Goal: Book appointment/travel/reservation

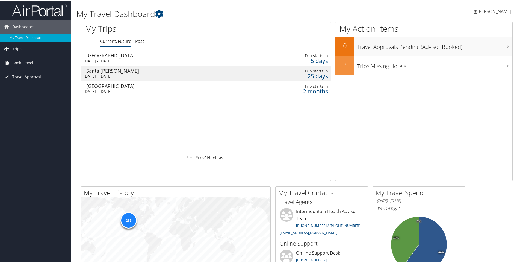
click at [112, 88] on div "[DATE] - [DATE]" at bounding box center [160, 90] width 152 height 5
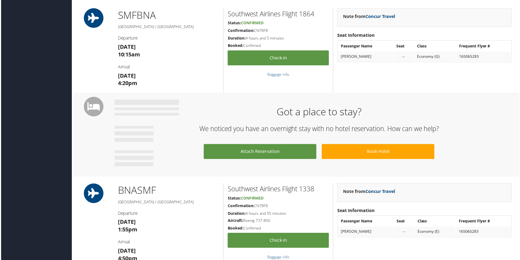
scroll to position [218, 0]
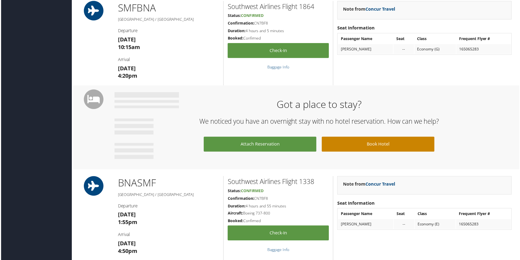
click at [387, 147] on link "Book Hotel" at bounding box center [378, 145] width 113 height 15
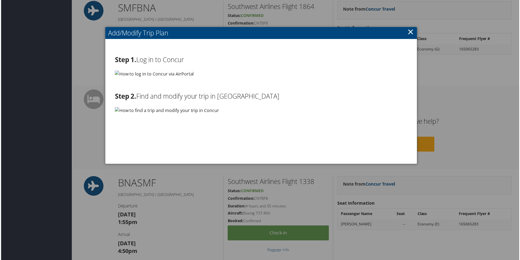
click at [410, 30] on link "×" at bounding box center [411, 31] width 6 height 11
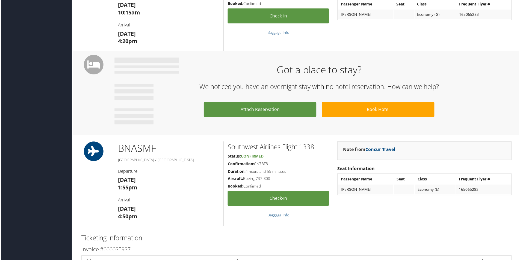
scroll to position [253, 0]
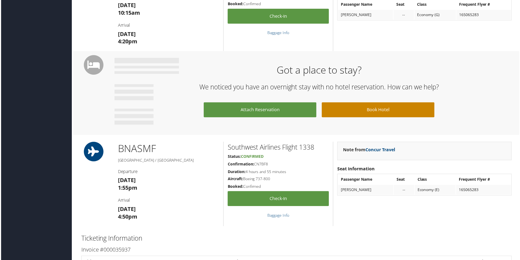
click at [382, 112] on link "Book Hotel" at bounding box center [378, 110] width 113 height 15
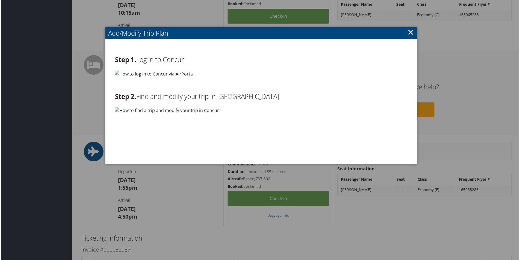
click at [162, 75] on img at bounding box center [153, 74] width 79 height 7
click at [167, 60] on h2 "Step 1. Log in to Concur" at bounding box center [260, 59] width 293 height 9
click at [116, 74] on img at bounding box center [153, 74] width 79 height 7
click at [410, 32] on link "×" at bounding box center [411, 31] width 6 height 11
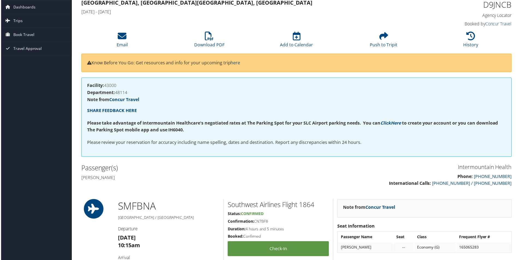
scroll to position [0, 0]
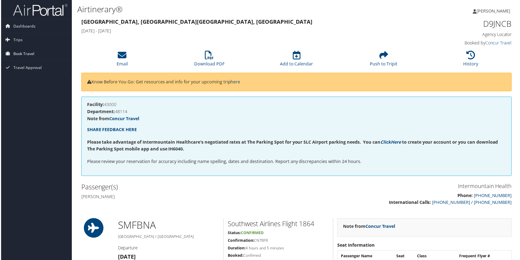
click at [22, 54] on span "Book Travel" at bounding box center [22, 54] width 21 height 14
click at [30, 79] on link "Book/Manage Online Trips" at bounding box center [35, 81] width 71 height 8
